Goal: Navigation & Orientation: Understand site structure

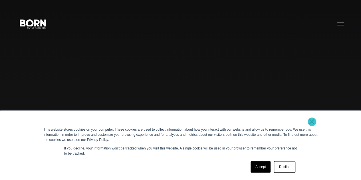
click at [312, 122] on link "×" at bounding box center [311, 121] width 7 height 5
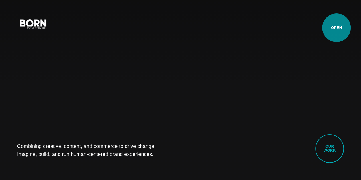
click at [336, 28] on button "Primary Menu" at bounding box center [340, 24] width 14 height 12
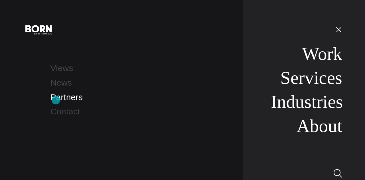
click at [56, 100] on link "Partners" at bounding box center [66, 96] width 32 height 9
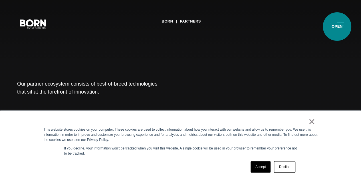
click at [336, 28] on button "Primary Menu" at bounding box center [340, 24] width 14 height 12
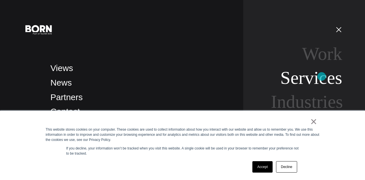
click at [322, 76] on link "Services" at bounding box center [311, 78] width 62 height 20
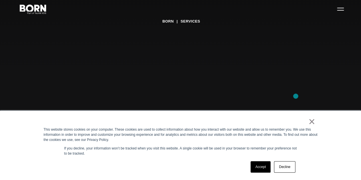
scroll to position [17, 0]
click at [284, 166] on link "Decline" at bounding box center [284, 166] width 21 height 11
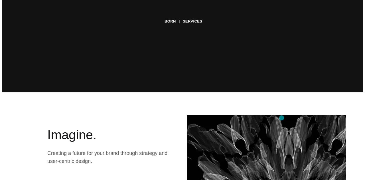
scroll to position [0, 0]
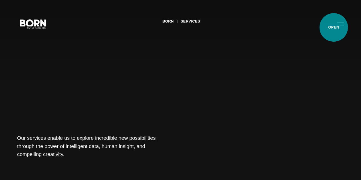
click at [333, 27] on button "Primary Menu" at bounding box center [340, 24] width 14 height 12
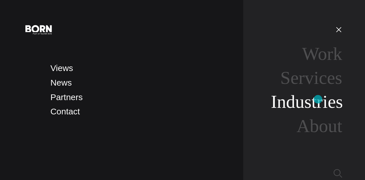
click at [318, 99] on link "Industries" at bounding box center [307, 102] width 72 height 20
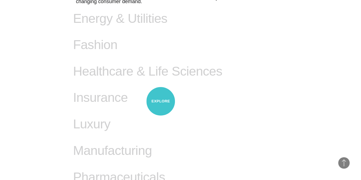
scroll to position [411, 0]
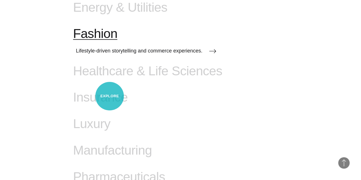
click at [109, 41] on span "Fashion" at bounding box center [95, 33] width 44 height 15
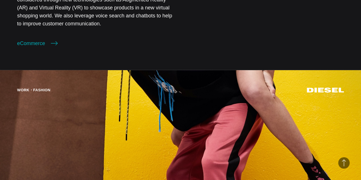
scroll to position [787, 0]
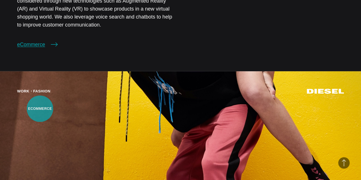
click at [39, 48] on link "eCommerce" at bounding box center [37, 44] width 40 height 8
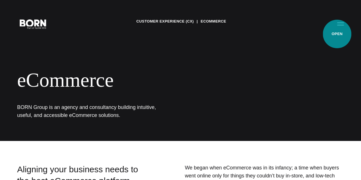
click at [337, 30] on button "Primary Menu" at bounding box center [340, 24] width 14 height 12
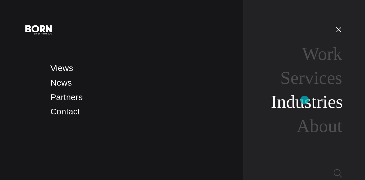
click at [304, 100] on link "Industries" at bounding box center [307, 102] width 72 height 20
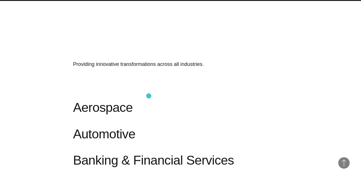
scroll to position [204, 0]
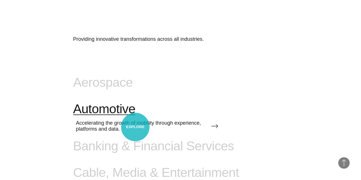
click at [135, 116] on span "Automotive" at bounding box center [104, 108] width 62 height 15
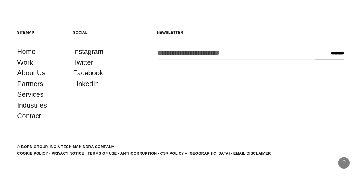
scroll to position [1942, 0]
